Goal: Transaction & Acquisition: Purchase product/service

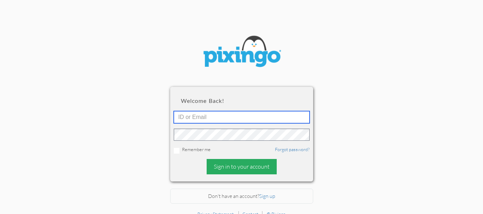
type input "[EMAIL_ADDRESS][DOMAIN_NAME]"
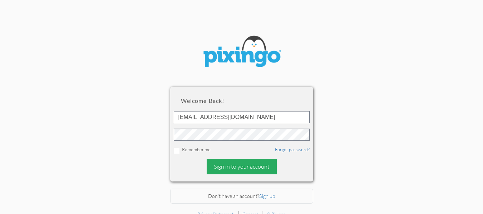
click at [252, 168] on div "Sign in to your account" at bounding box center [242, 166] width 70 height 15
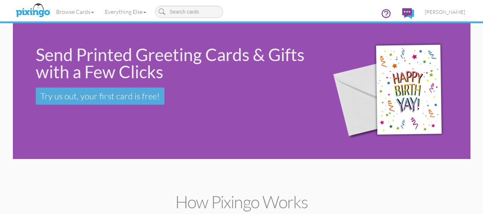
click at [66, 129] on div "Send Printed Greeting Cards & Gifts with a Few Clicks Try us out, your first ca…" at bounding box center [242, 91] width 458 height 136
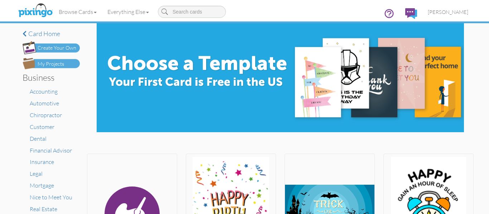
click at [54, 62] on div "My Projects" at bounding box center [51, 64] width 26 height 8
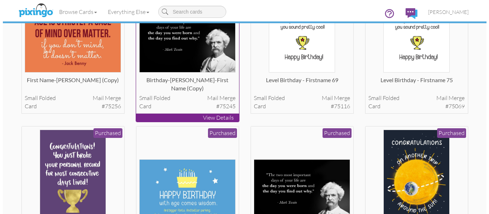
scroll to position [98, 0]
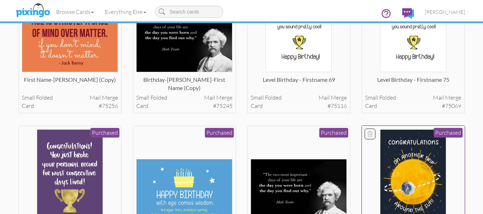
click at [412, 174] on img at bounding box center [413, 177] width 66 height 96
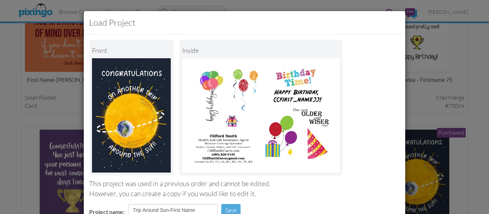
scroll to position [121, 0]
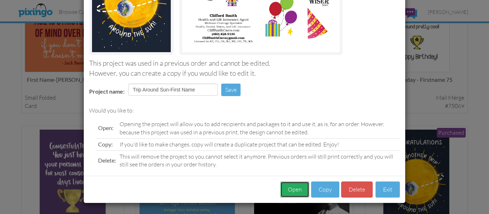
click at [300, 194] on button "Open" at bounding box center [294, 190] width 29 height 16
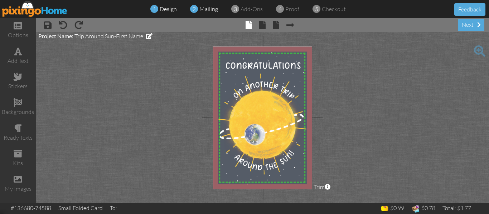
click at [201, 10] on span "mailing" at bounding box center [208, 8] width 19 height 7
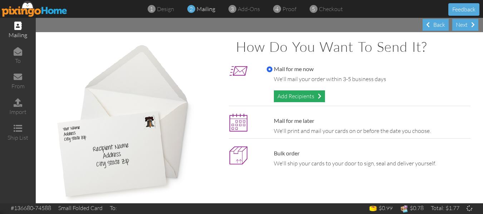
click at [289, 96] on div "Add Recipients" at bounding box center [299, 96] width 51 height 12
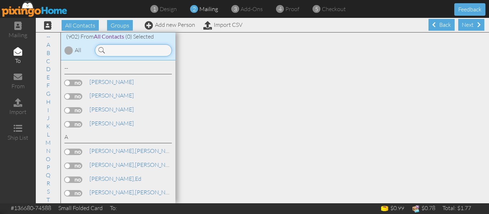
click at [118, 47] on input at bounding box center [133, 50] width 77 height 12
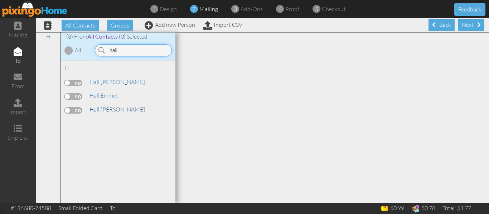
type input "hall"
click at [107, 108] on link "[PERSON_NAME]" at bounding box center [117, 109] width 57 height 9
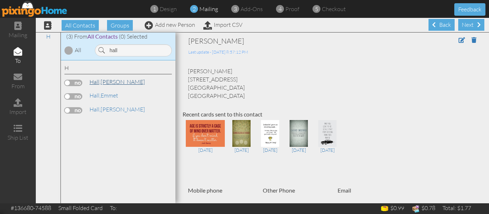
click at [97, 80] on span "Hall," at bounding box center [94, 81] width 11 height 7
